Goal: Consume media (video, audio): Consume media (video, audio)

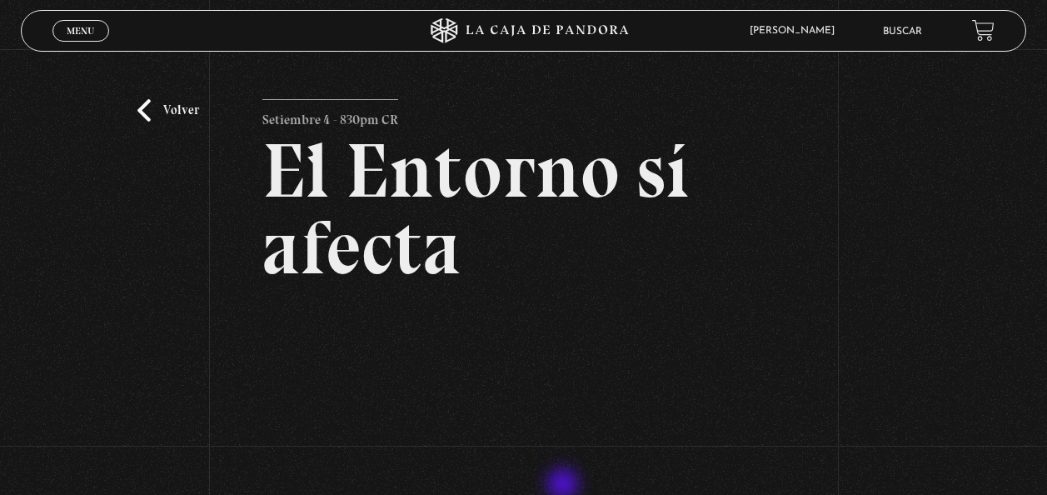
scroll to position [174, 0]
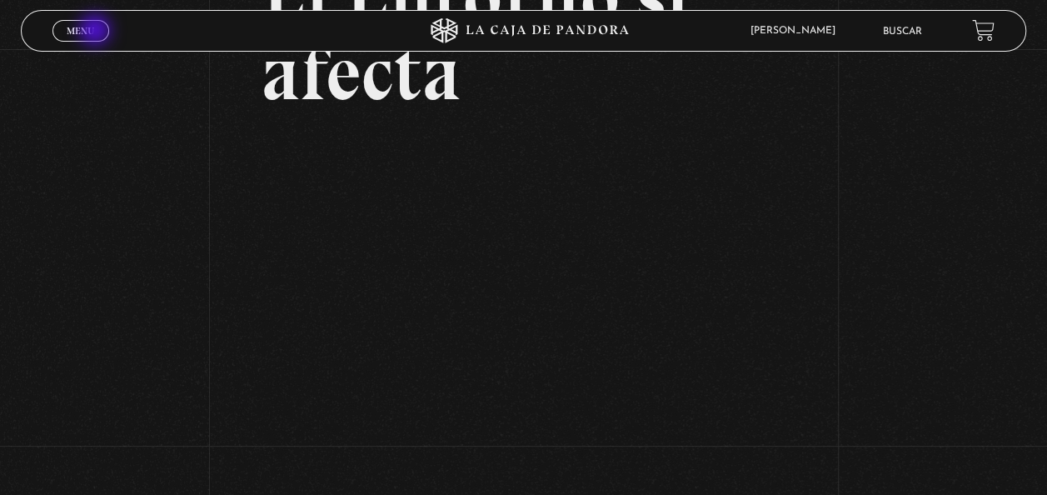
click at [97, 32] on link "Menu Cerrar" at bounding box center [80, 31] width 57 height 22
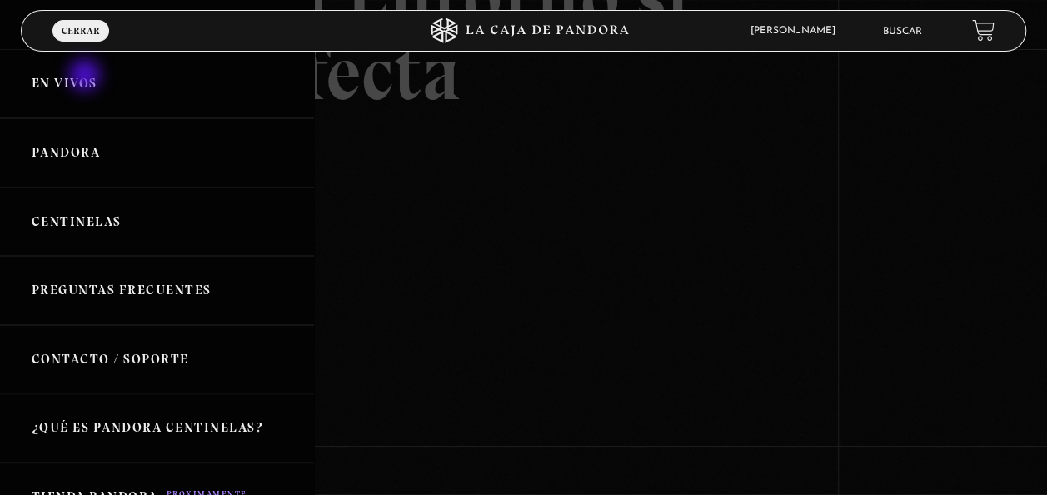
click at [87, 77] on link "En vivos" at bounding box center [157, 83] width 314 height 69
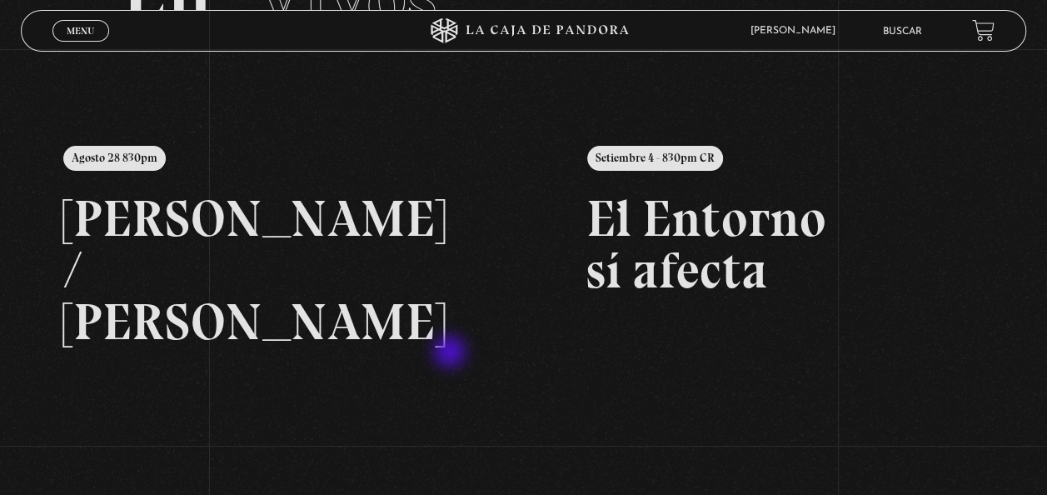
scroll to position [277, 0]
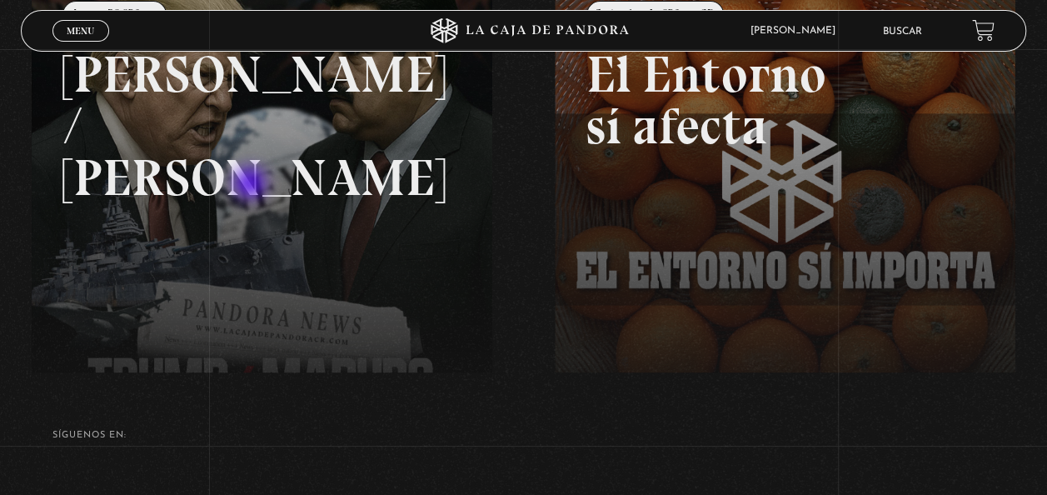
click at [251, 184] on link at bounding box center [555, 223] width 1047 height 495
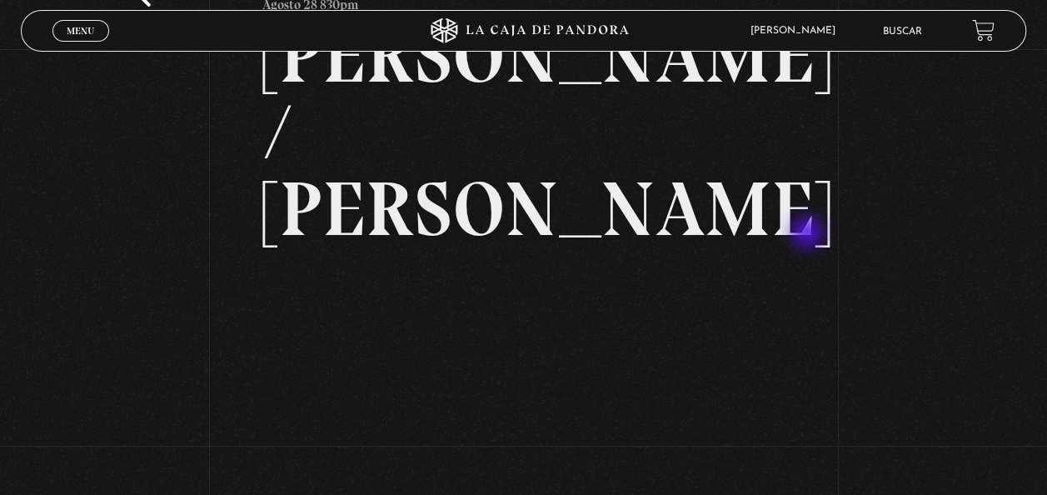
scroll to position [138, 0]
